Goal: Information Seeking & Learning: Learn about a topic

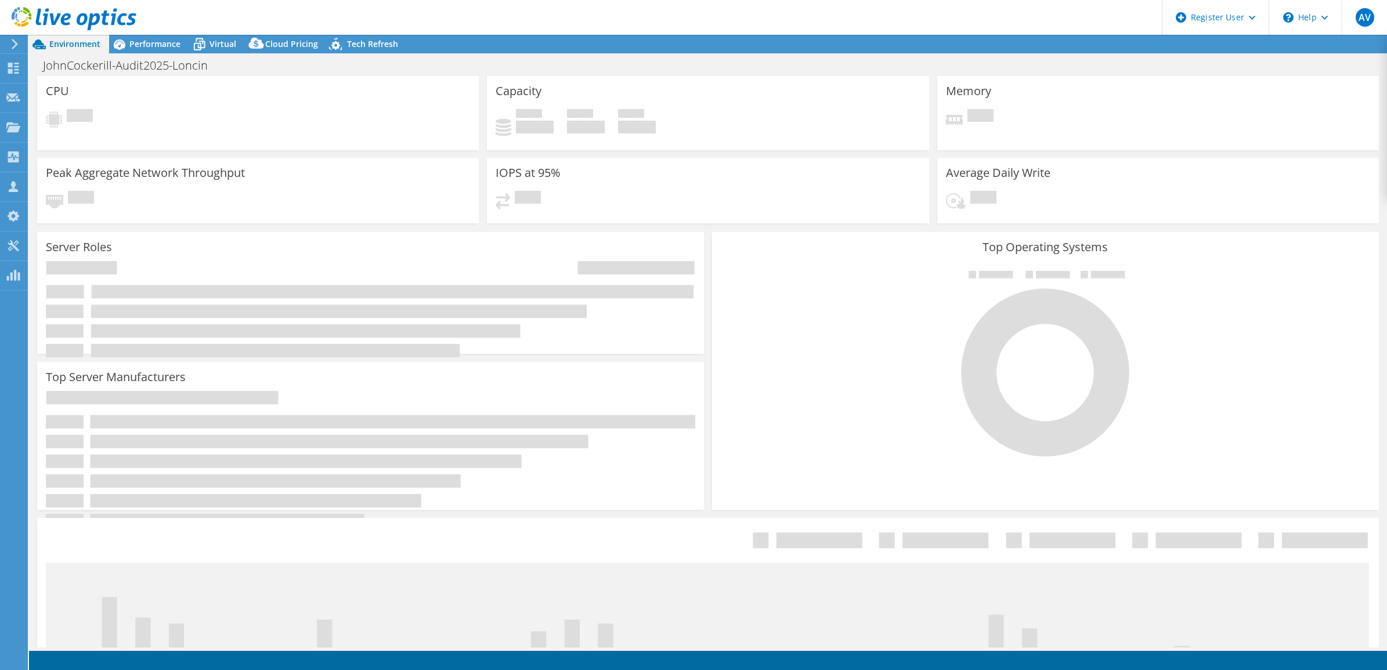
select select "USD"
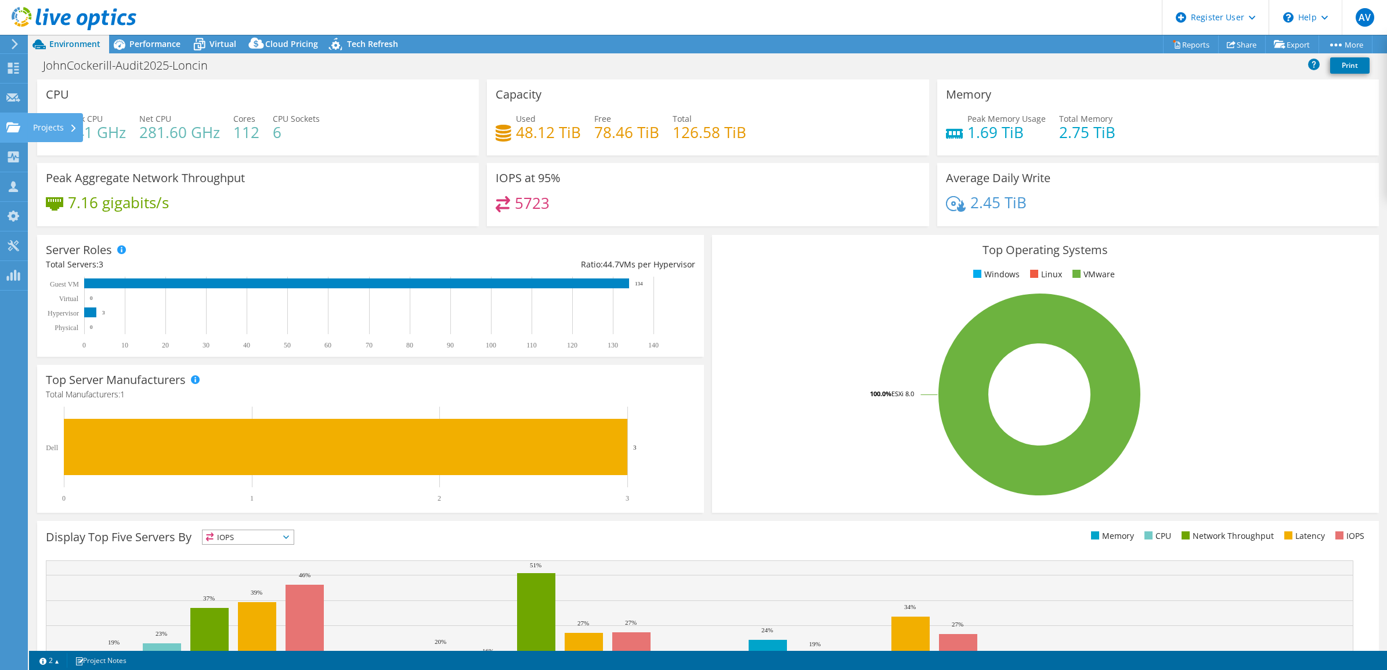
click at [12, 131] on use at bounding box center [13, 127] width 14 height 10
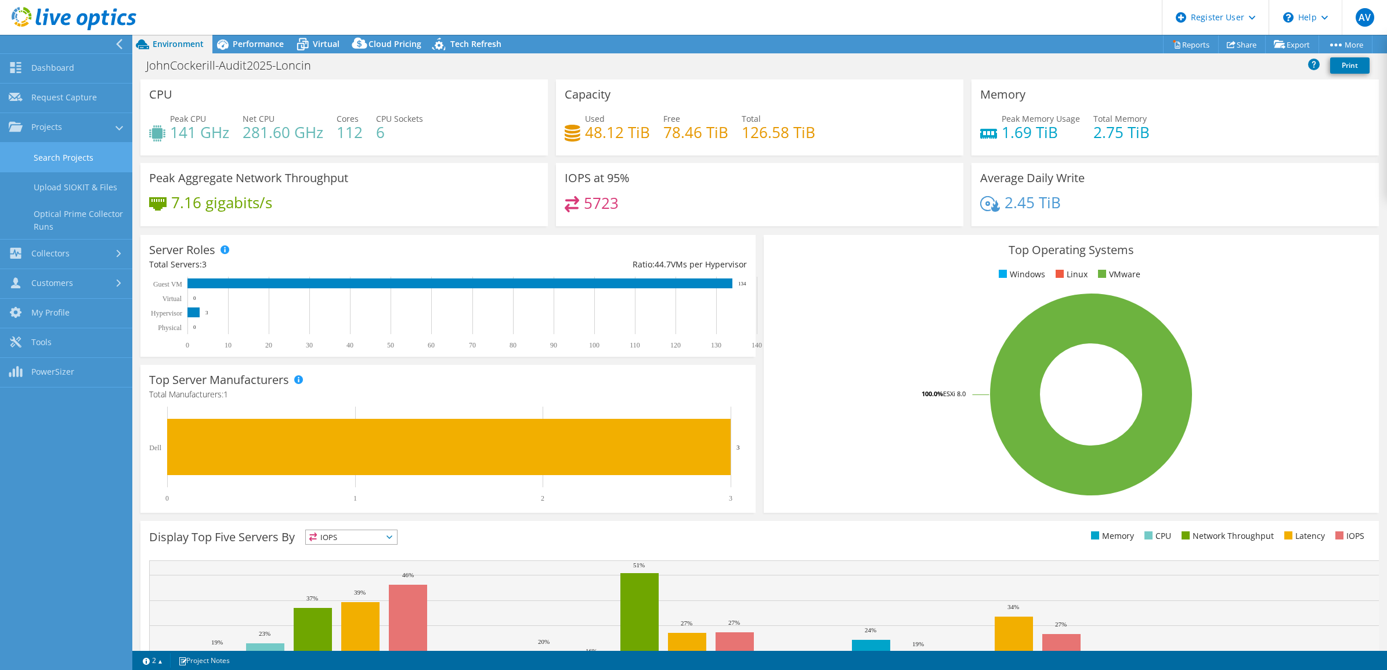
click at [99, 158] on link "Search Projects" at bounding box center [66, 158] width 132 height 30
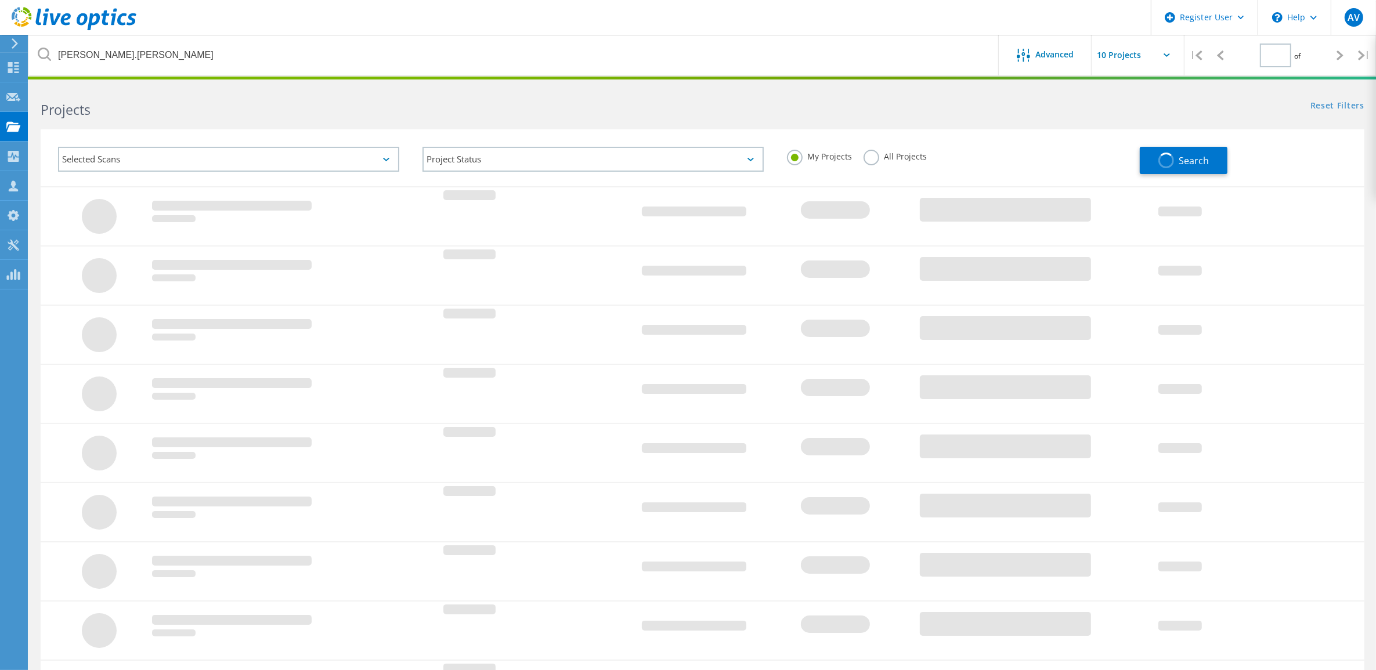
type input "1"
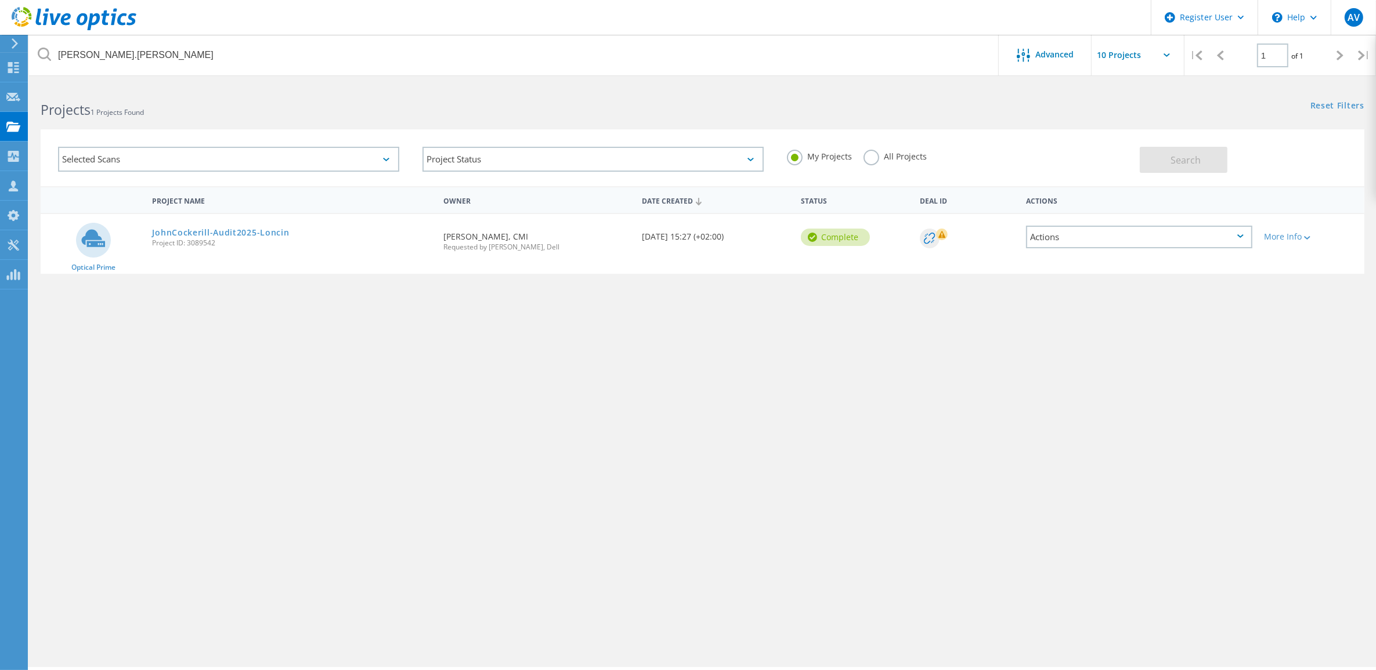
click at [1191, 183] on div "Selected Scans Project Status In Progress Complete Published Anonymous Archived…" at bounding box center [703, 157] width 1324 height 57
click at [874, 155] on label "All Projects" at bounding box center [895, 155] width 63 height 11
click at [0, 0] on input "All Projects" at bounding box center [0, 0] width 0 height 0
click at [1177, 186] on div "Project Name Owner Date Created Status Deal Id Actions" at bounding box center [703, 199] width 1324 height 27
click at [1189, 169] on button "Search" at bounding box center [1184, 160] width 88 height 26
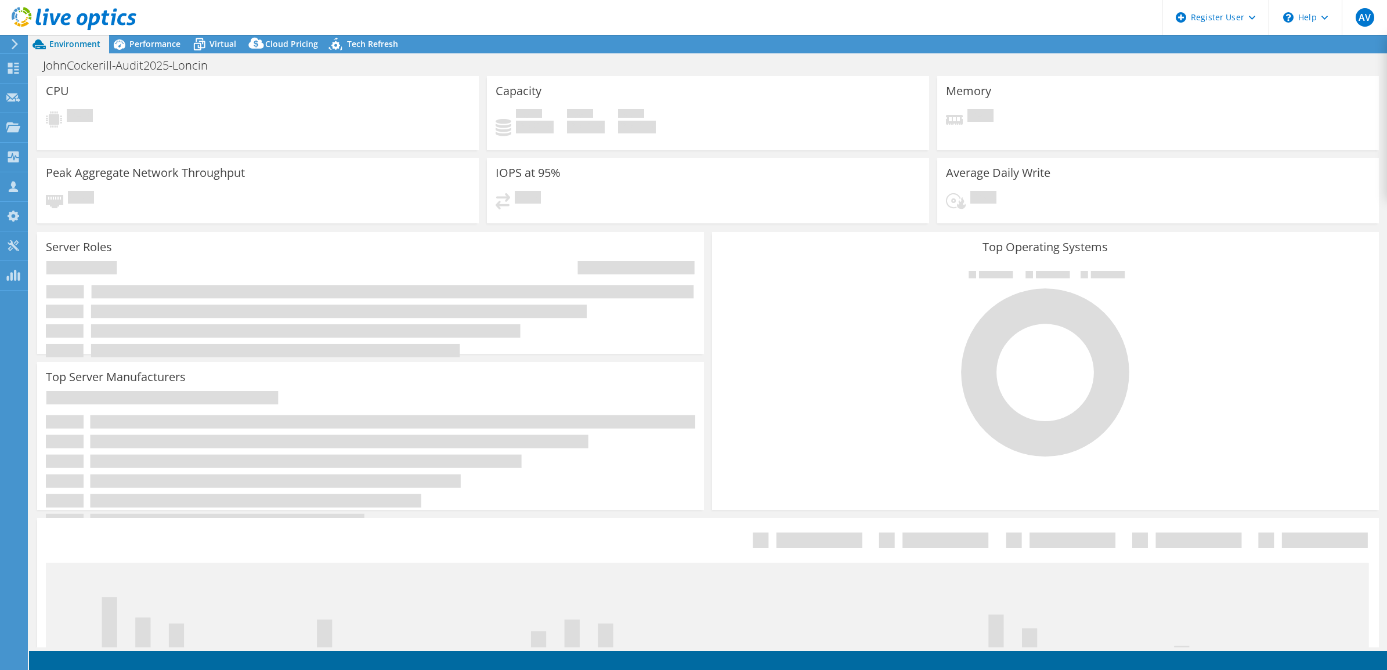
select select "USD"
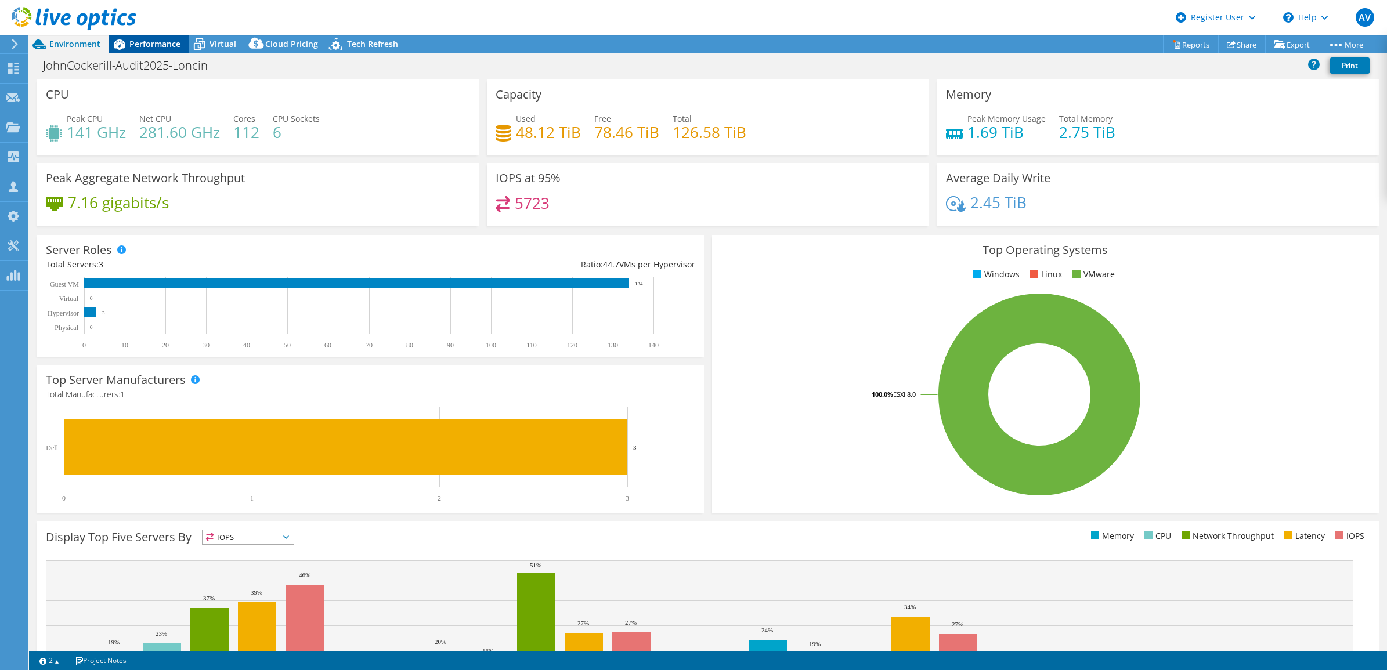
click at [137, 39] on span "Performance" at bounding box center [154, 43] width 51 height 11
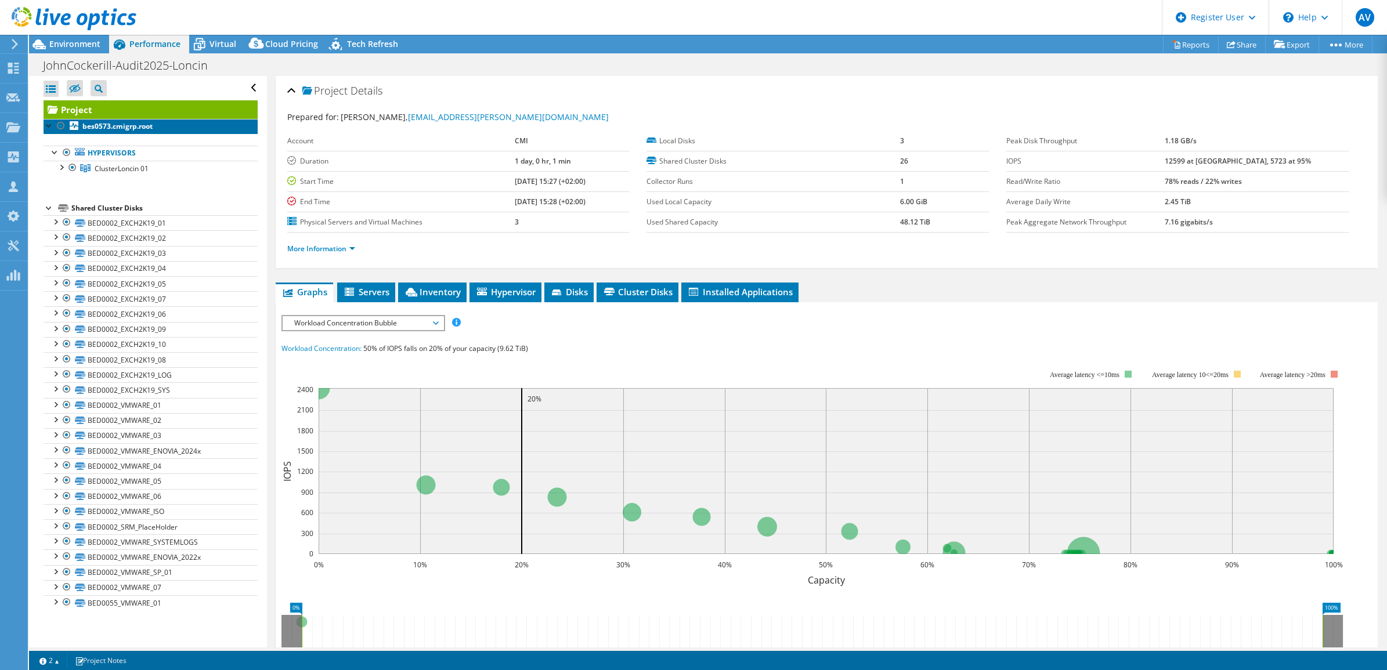
click at [112, 132] on link "bes0573.cmigrp.root" at bounding box center [151, 126] width 214 height 15
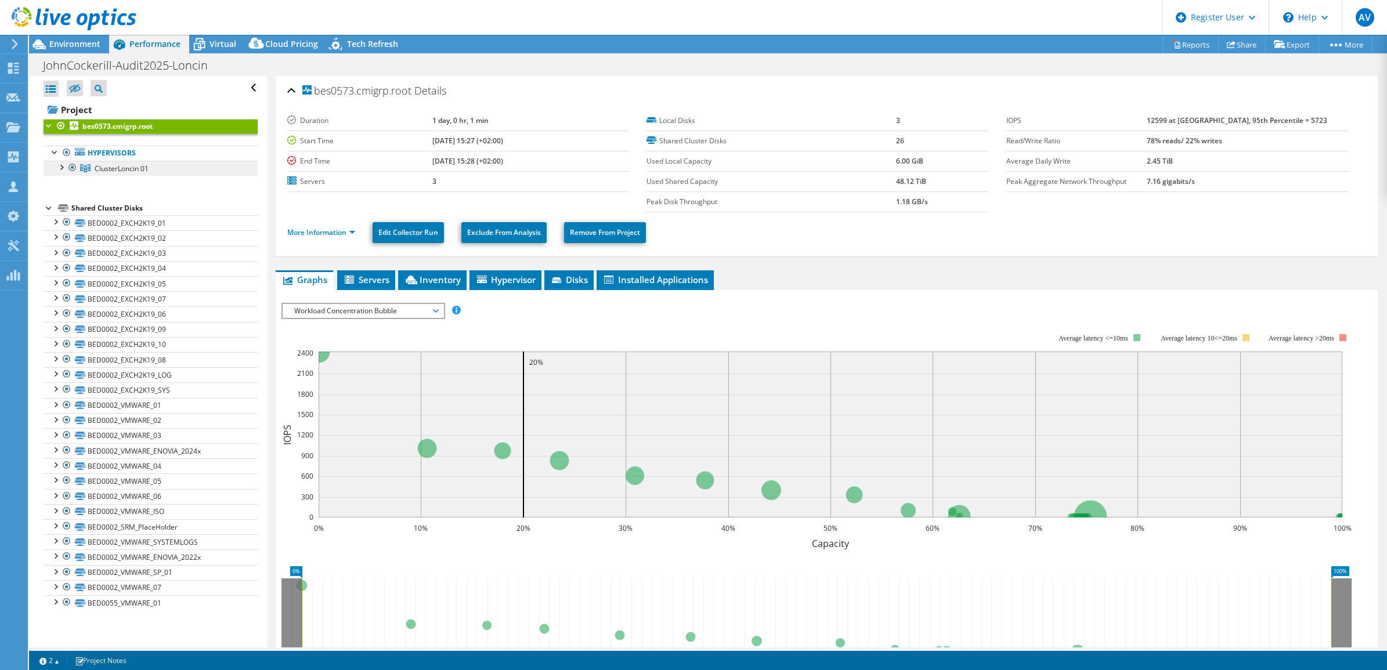
click at [166, 167] on link "ClusterLoncin 01" at bounding box center [151, 168] width 214 height 15
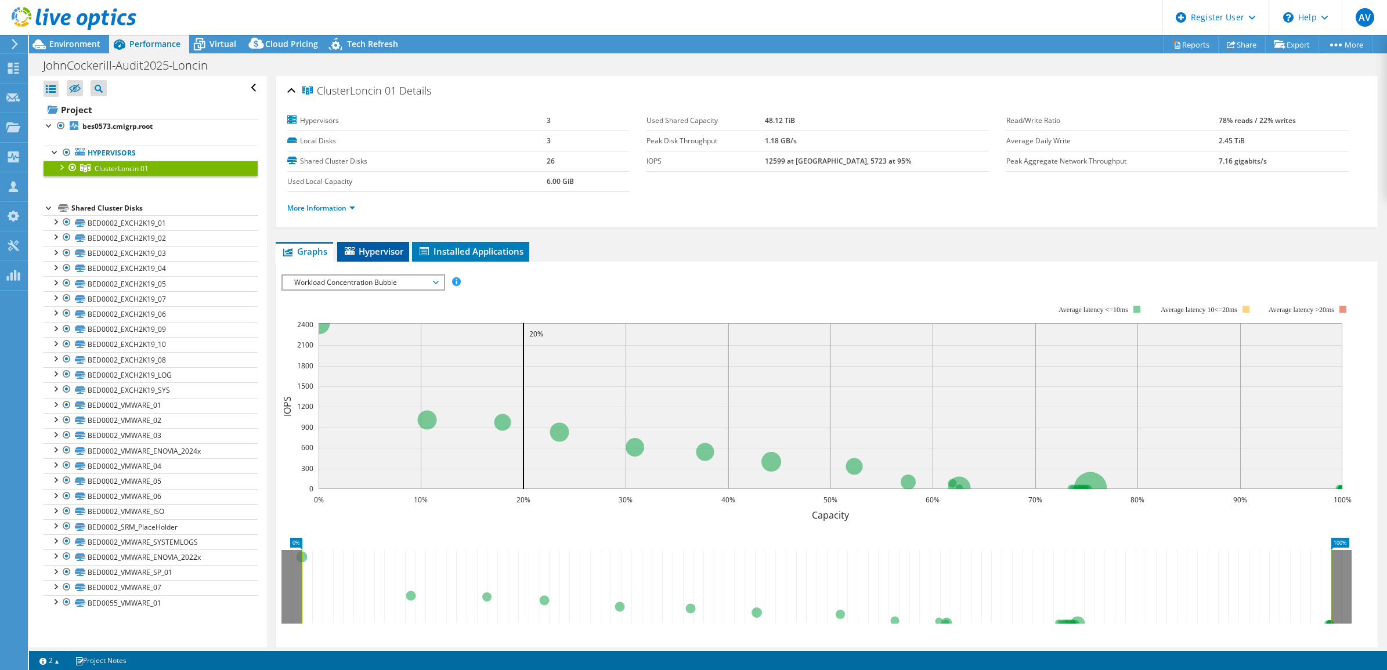
click at [376, 254] on span "Hypervisor" at bounding box center [373, 252] width 60 height 12
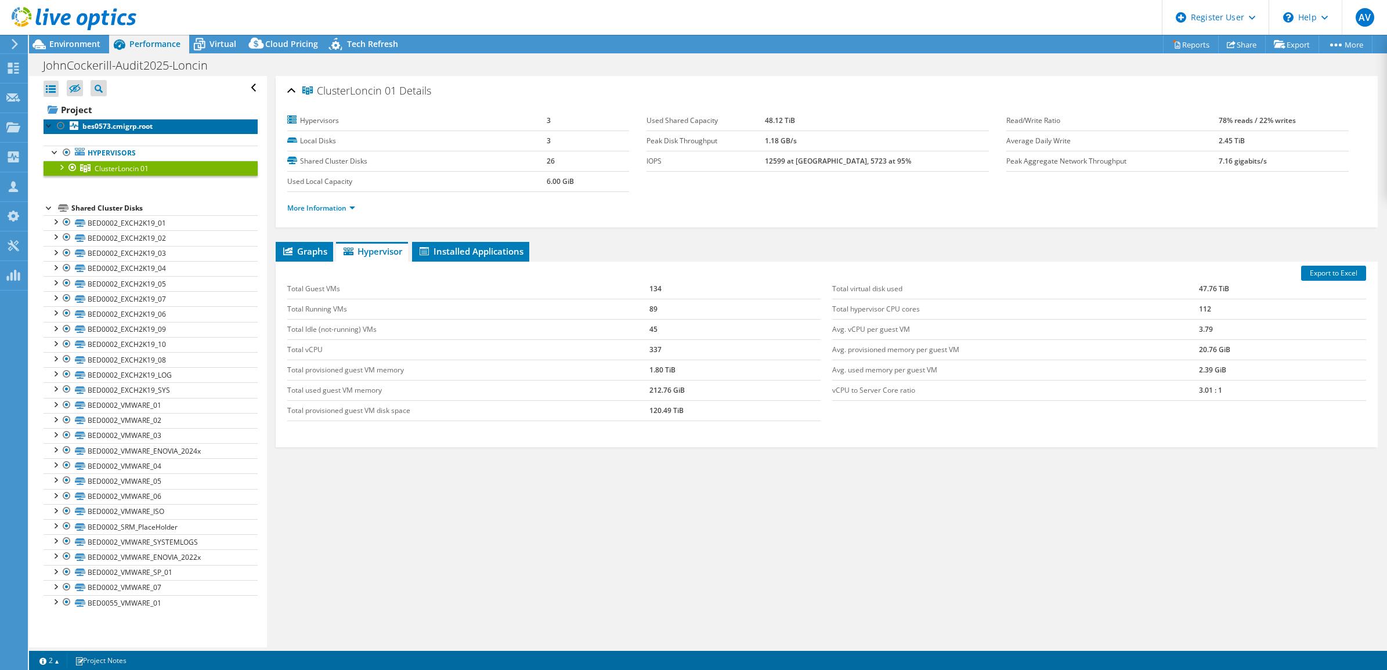
click at [171, 122] on link "bes0573.cmigrp.root" at bounding box center [151, 126] width 214 height 15
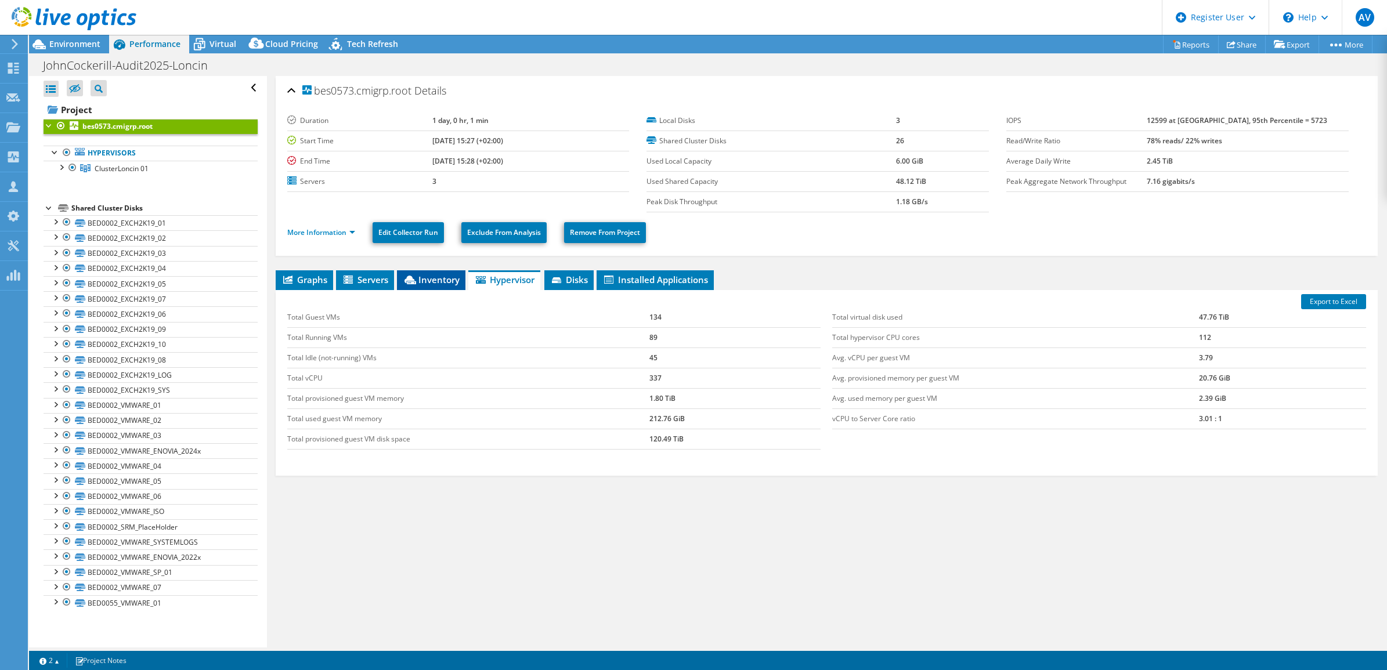
click at [413, 270] on li "Inventory" at bounding box center [431, 280] width 68 height 20
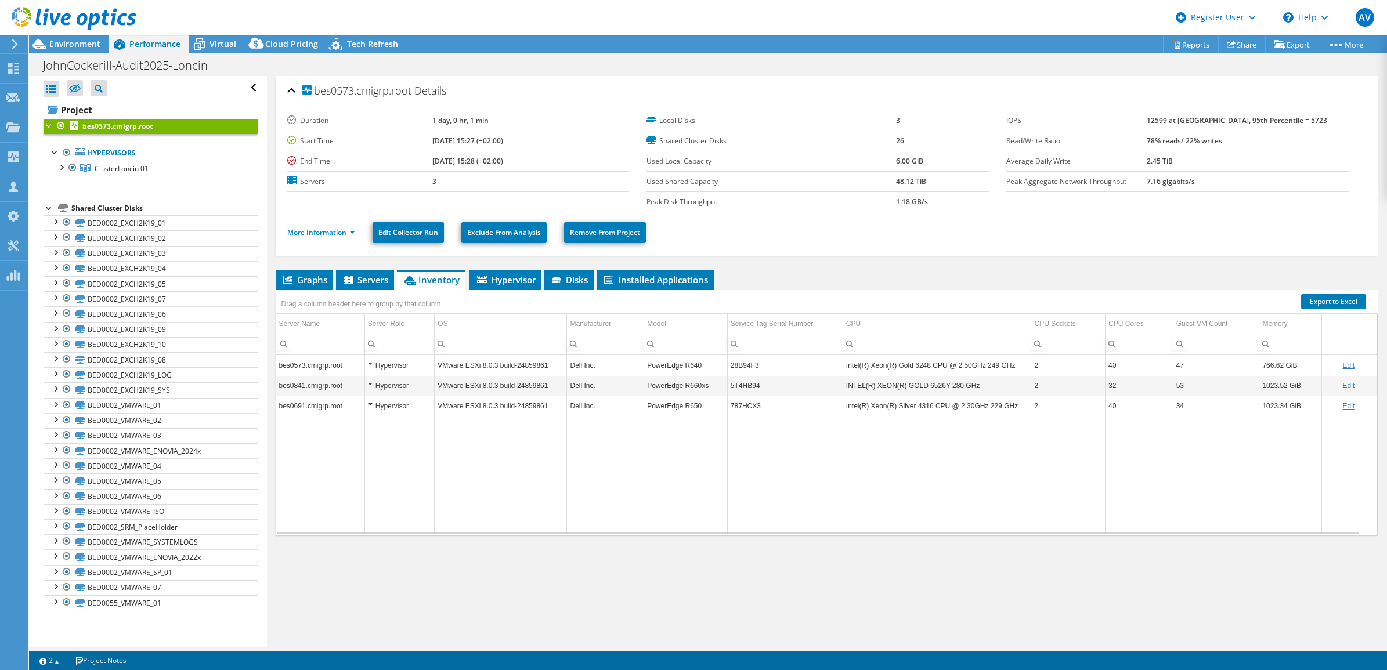
click at [90, 34] on div at bounding box center [68, 19] width 136 height 39
click at [91, 39] on span "Environment" at bounding box center [74, 43] width 51 height 11
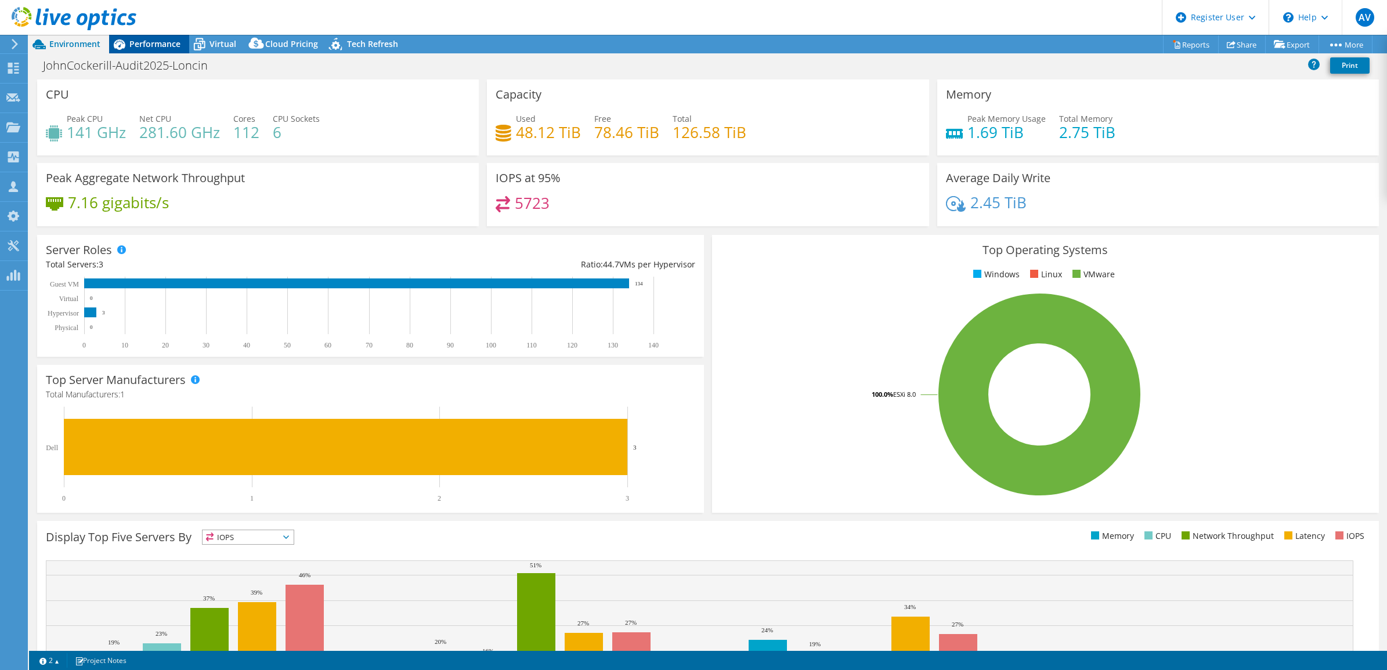
click at [169, 41] on span "Performance" at bounding box center [154, 43] width 51 height 11
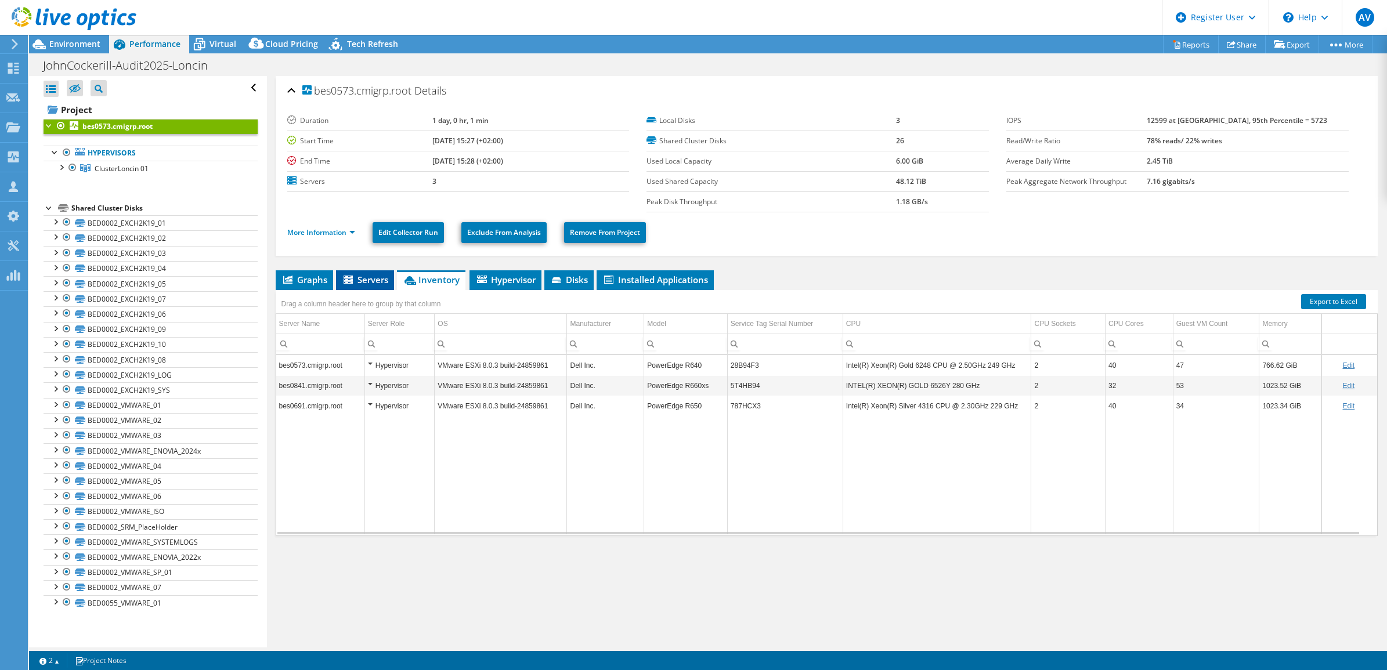
click at [347, 279] on icon at bounding box center [348, 280] width 9 height 8
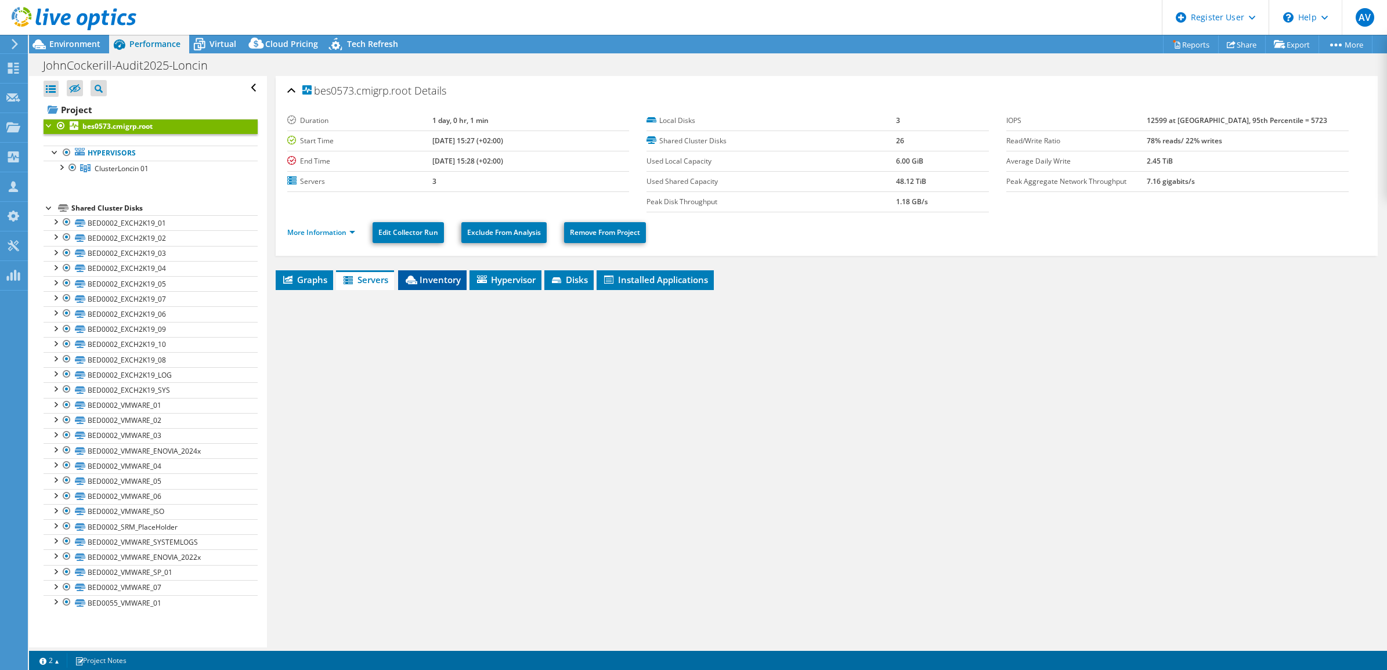
click at [421, 276] on span "Inventory" at bounding box center [432, 280] width 57 height 12
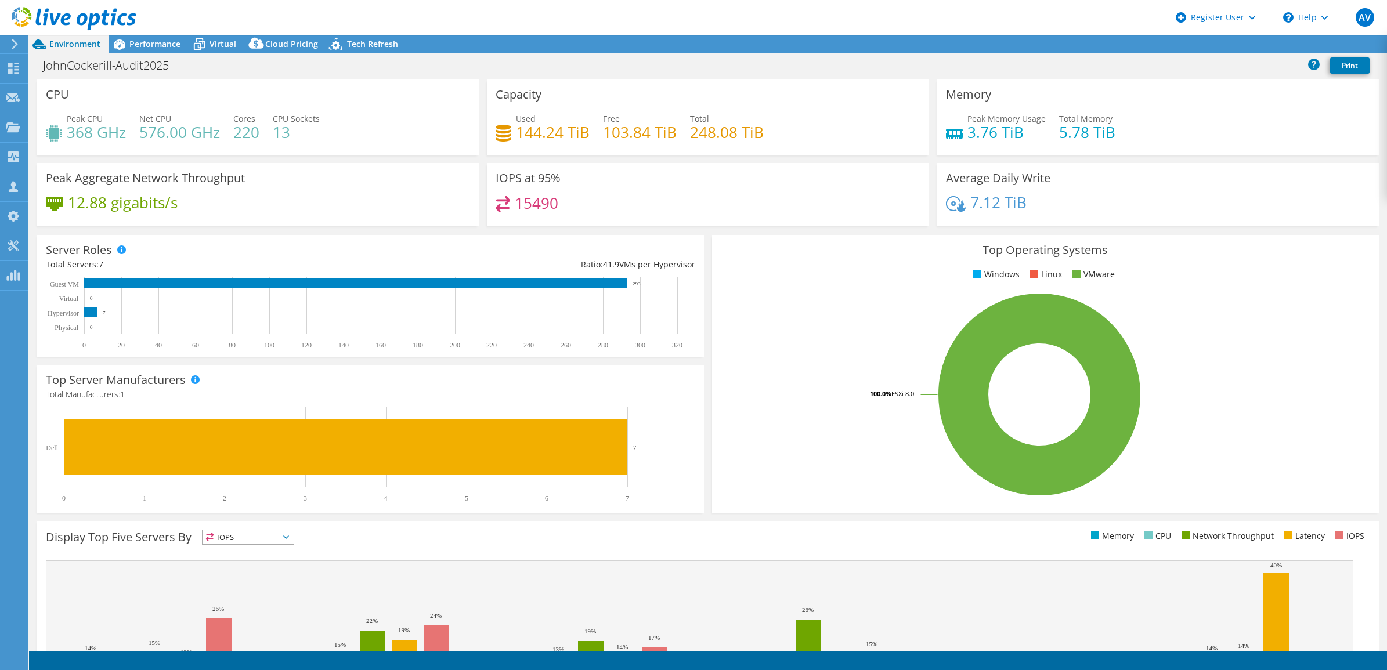
select select "EUFrankfurt"
select select "USD"
click at [161, 39] on span "Performance" at bounding box center [154, 43] width 51 height 11
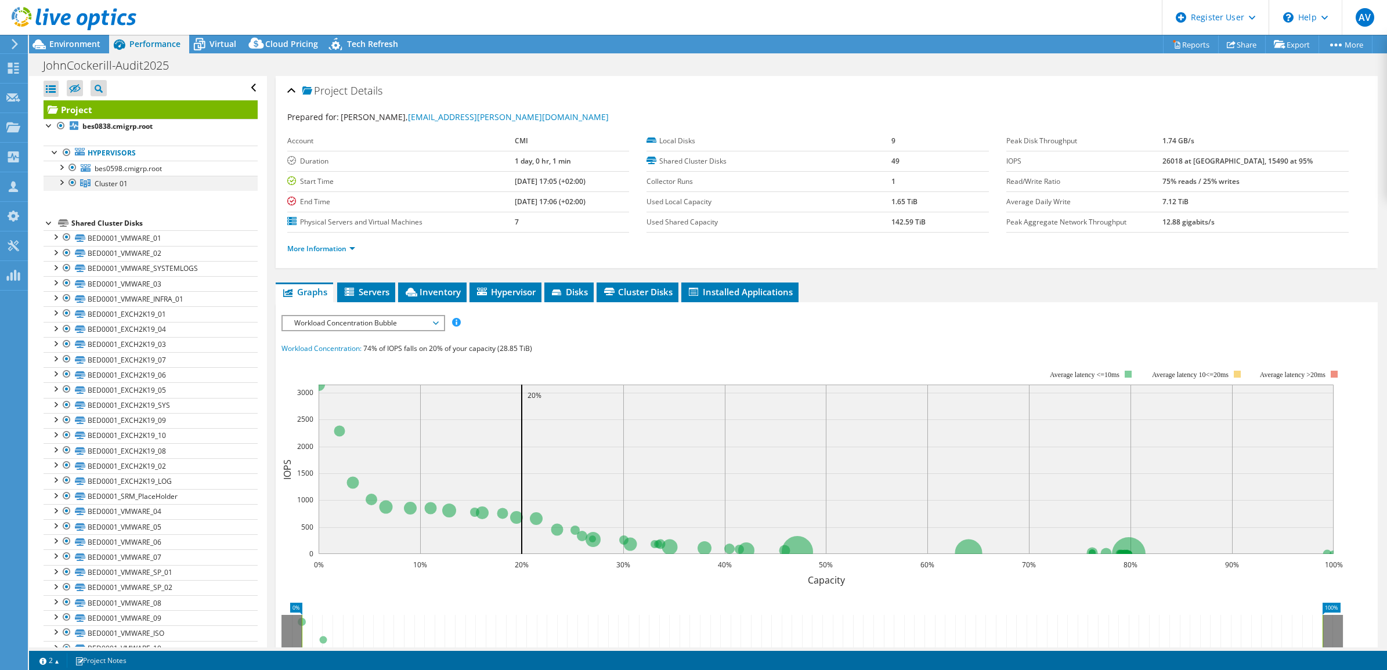
click at [62, 182] on div at bounding box center [61, 182] width 12 height 12
click at [153, 180] on link "Cluster 01" at bounding box center [151, 183] width 214 height 15
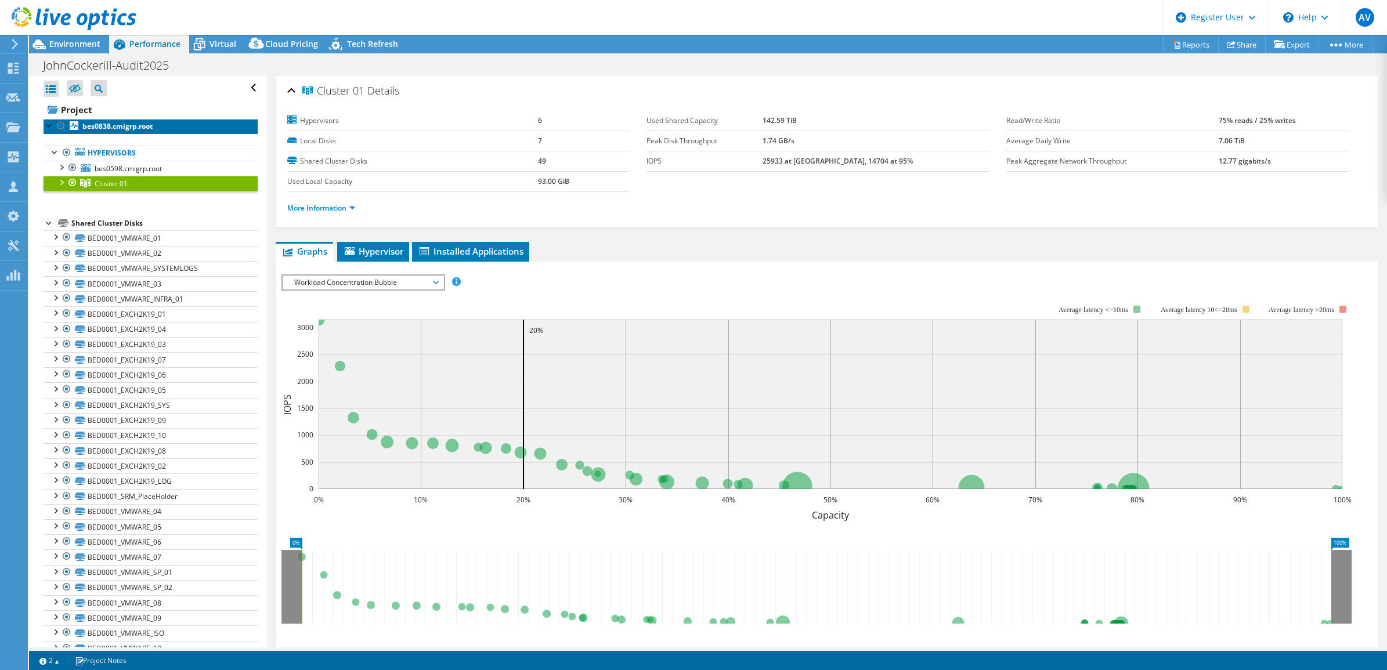
click at [141, 132] on link "bes0838.cmigrp.root" at bounding box center [151, 126] width 214 height 15
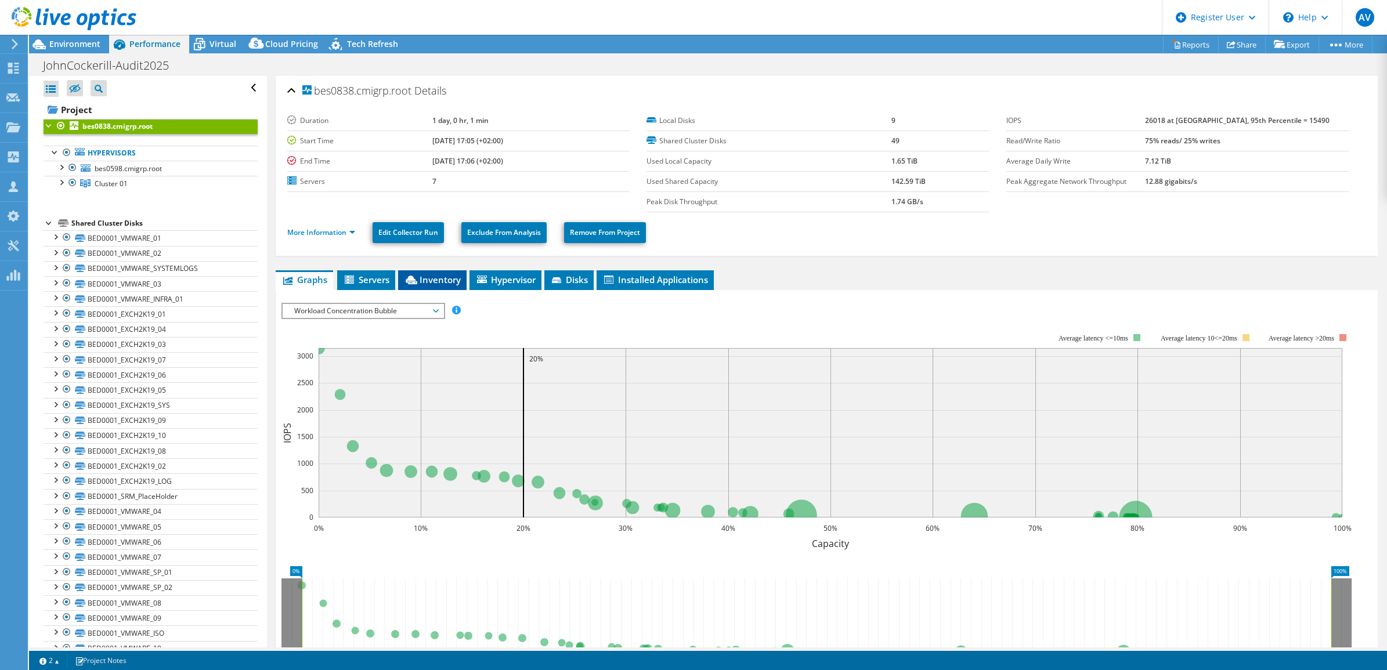
click at [434, 282] on span "Inventory" at bounding box center [432, 280] width 57 height 12
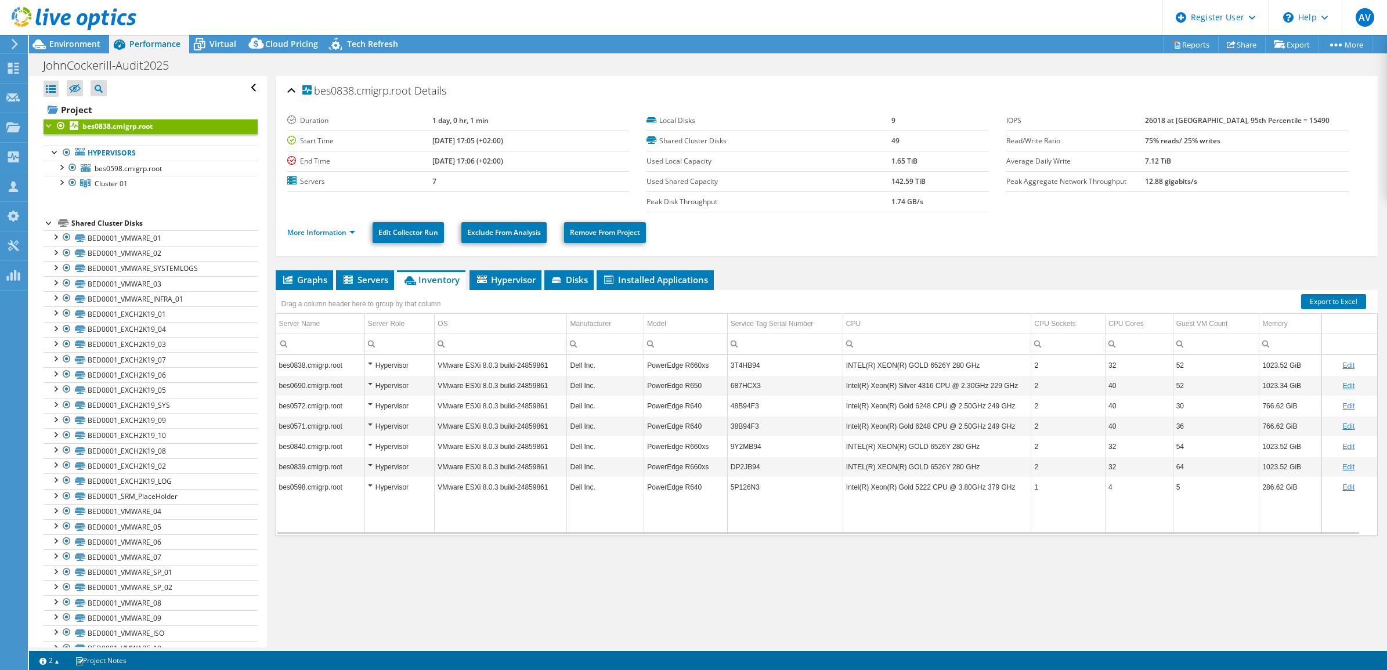
click at [740, 286] on ul "Graphs Servers Inventory Hypervisor Disks Cluster Disks Installed Applications" at bounding box center [827, 280] width 1103 height 20
click at [85, 39] on span "Environment" at bounding box center [74, 43] width 51 height 11
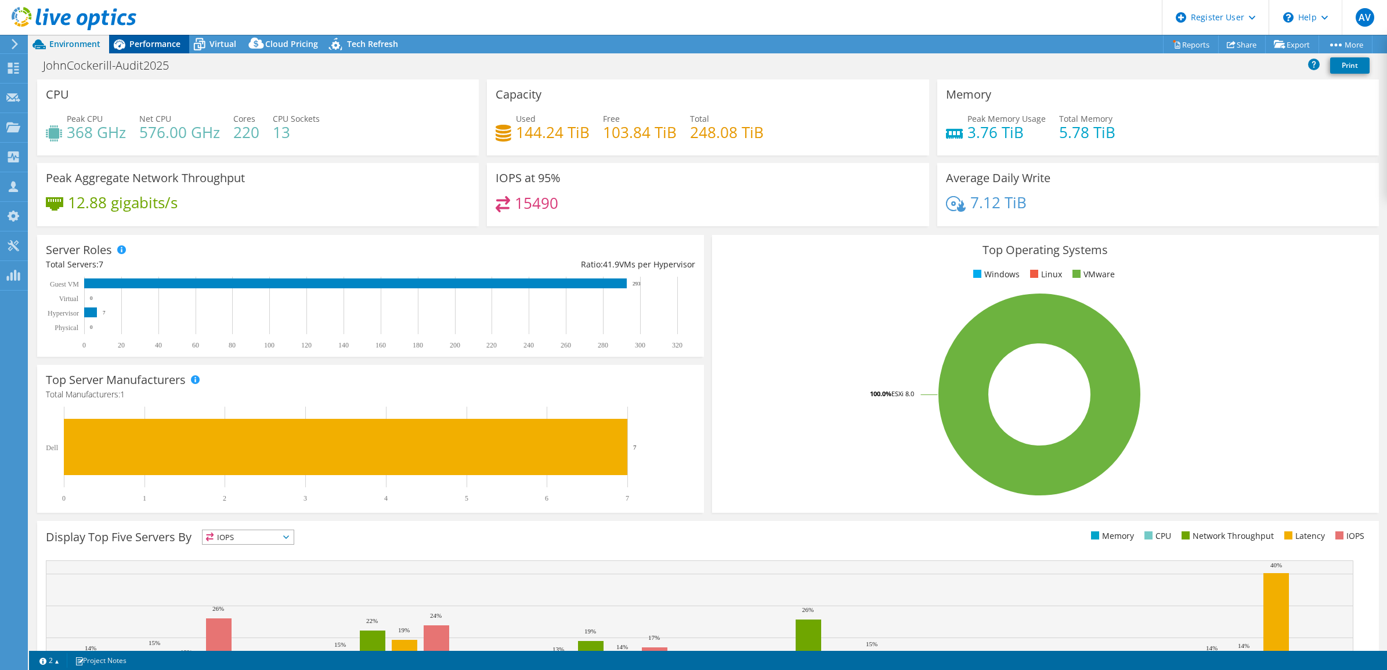
click at [166, 49] on div "Performance" at bounding box center [149, 44] width 80 height 19
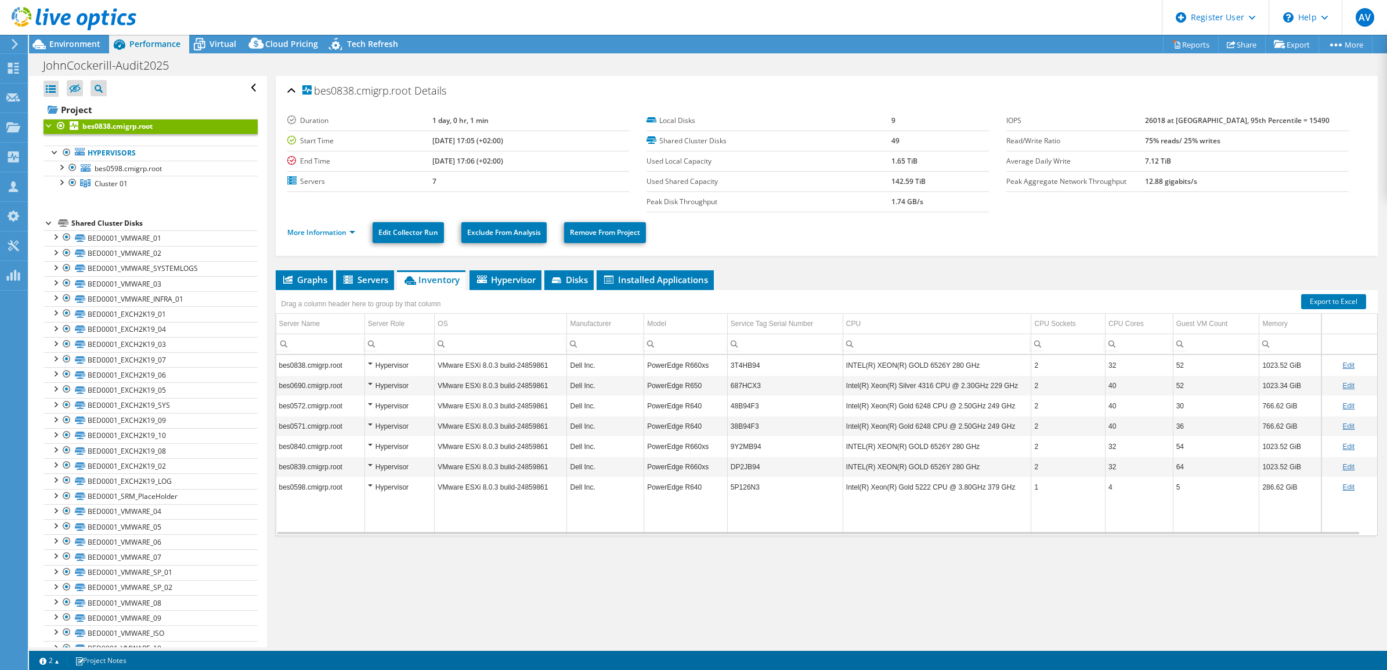
click at [511, 610] on div "bes0838.cmigrp.root Details Duration 1 day, 0 hr, 1 min Start Time 10/02/2025, …" at bounding box center [827, 362] width 1120 height 572
click at [62, 181] on div at bounding box center [61, 182] width 12 height 12
click at [68, 198] on div at bounding box center [67, 197] width 12 height 12
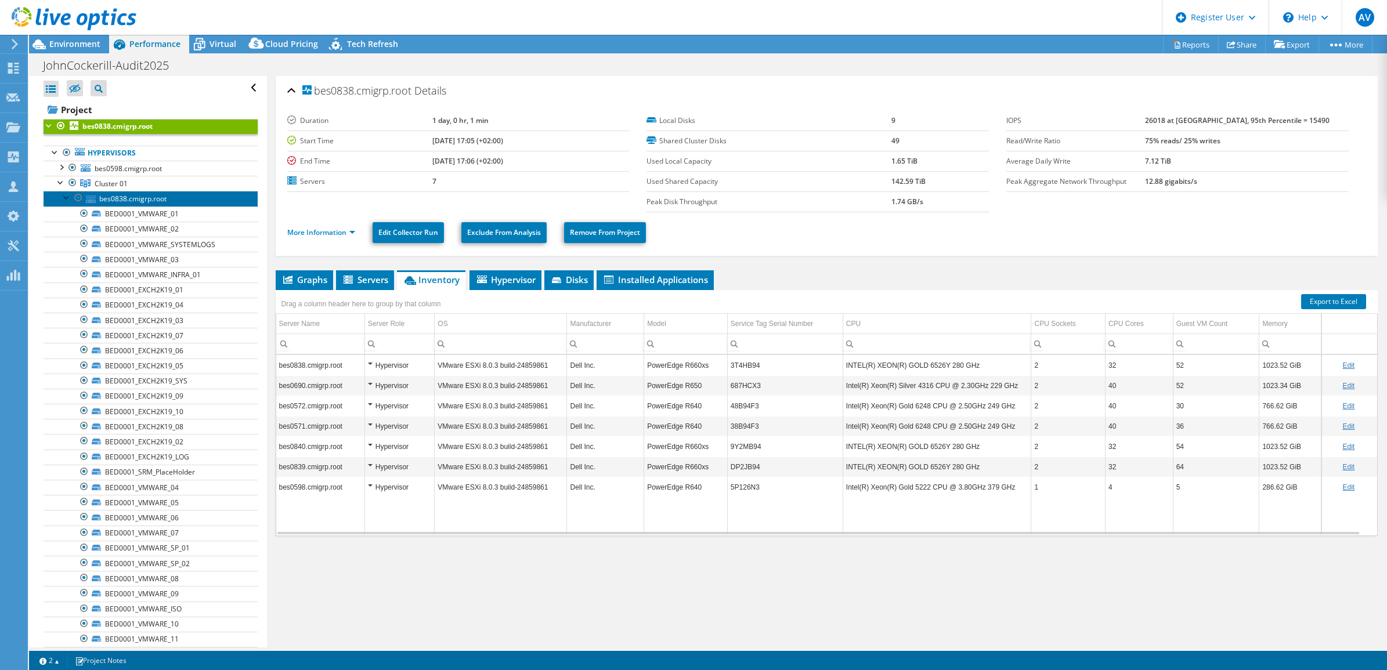
click at [171, 194] on link "bes0838.cmigrp.root" at bounding box center [151, 198] width 214 height 15
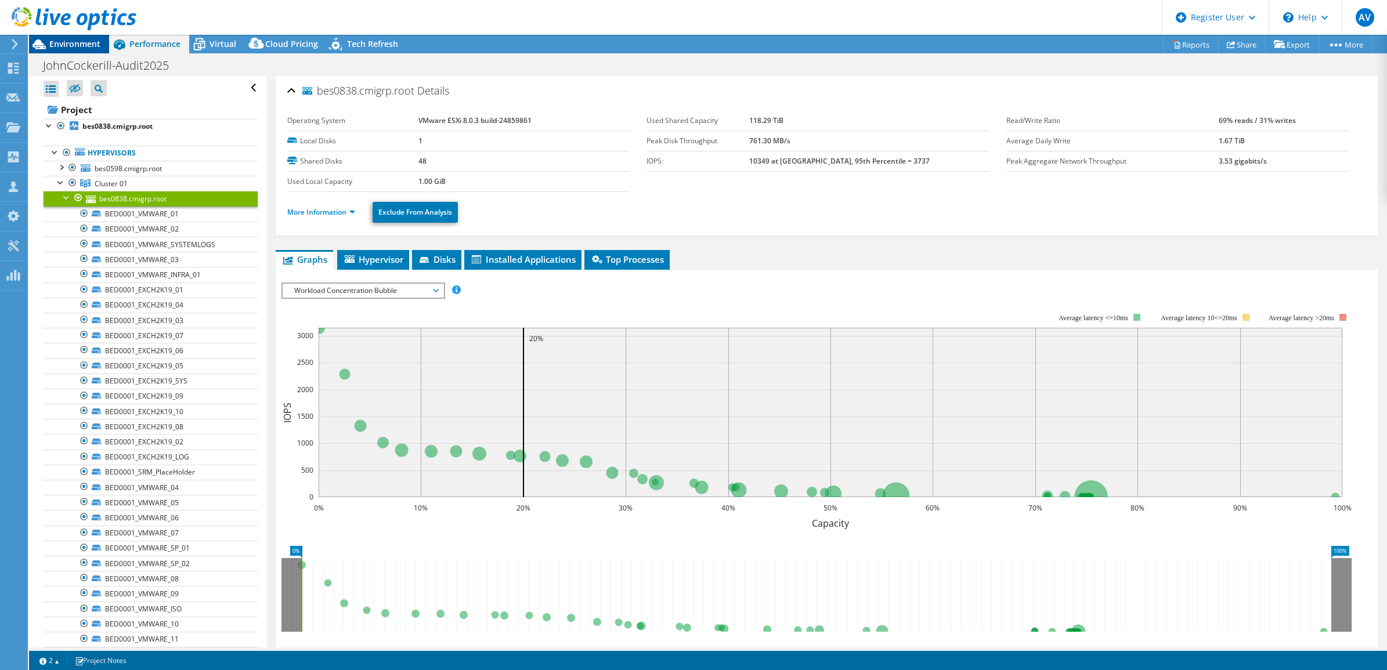
click at [84, 46] on span "Environment" at bounding box center [74, 43] width 51 height 11
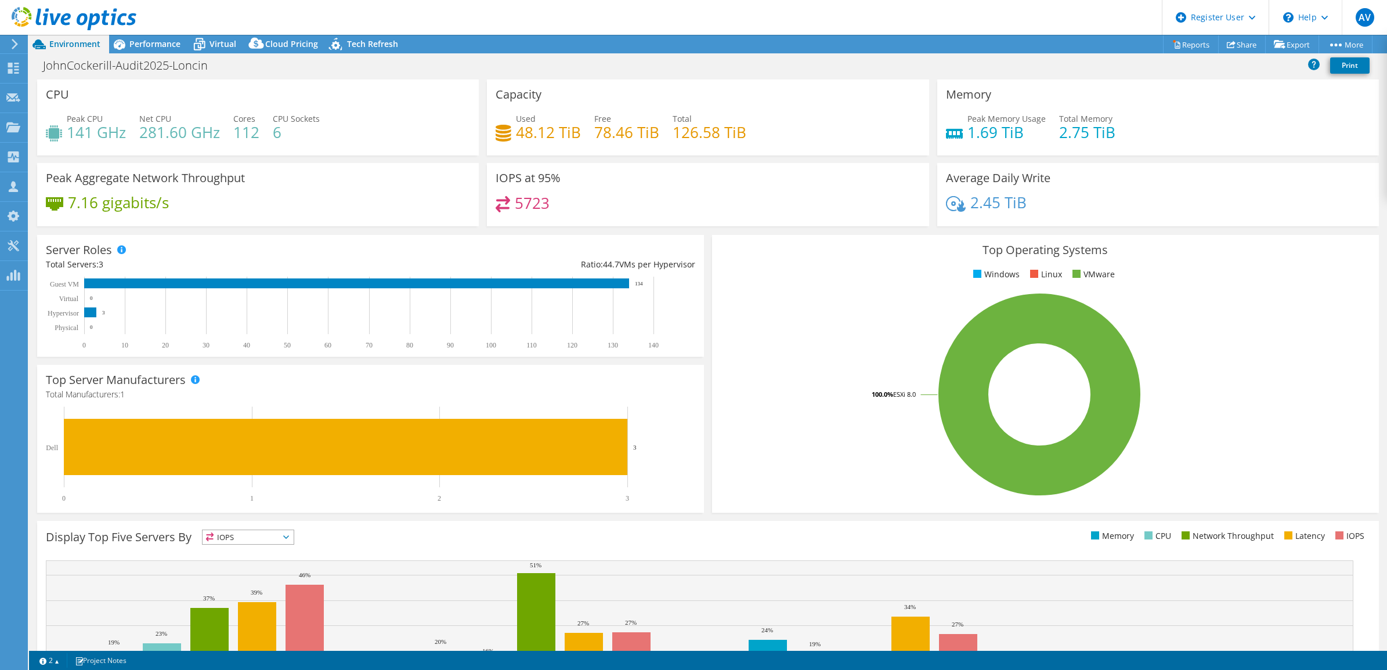
select select "USD"
